Goal: Check status: Check status

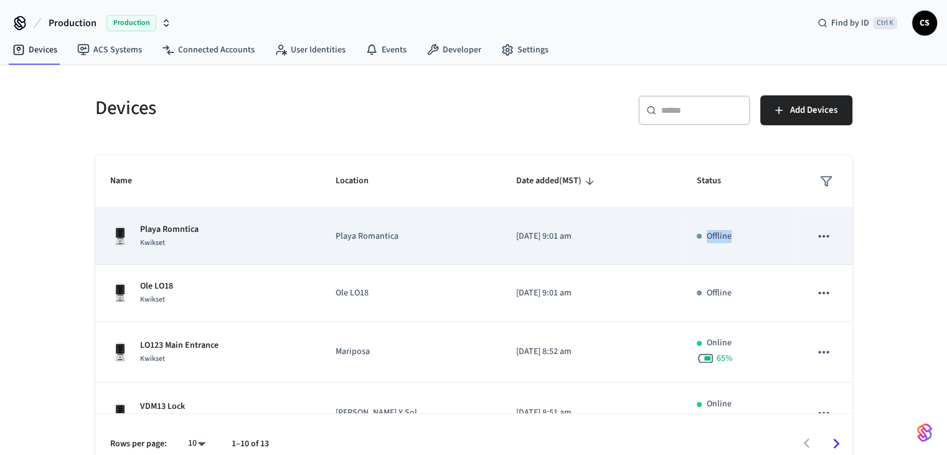
drag, startPoint x: 722, startPoint y: 234, endPoint x: 692, endPoint y: 240, distance: 30.5
click at [697, 240] on div "Offline" at bounding box center [739, 236] width 84 height 13
copy p "Offline"
